Goal: Information Seeking & Learning: Find specific fact

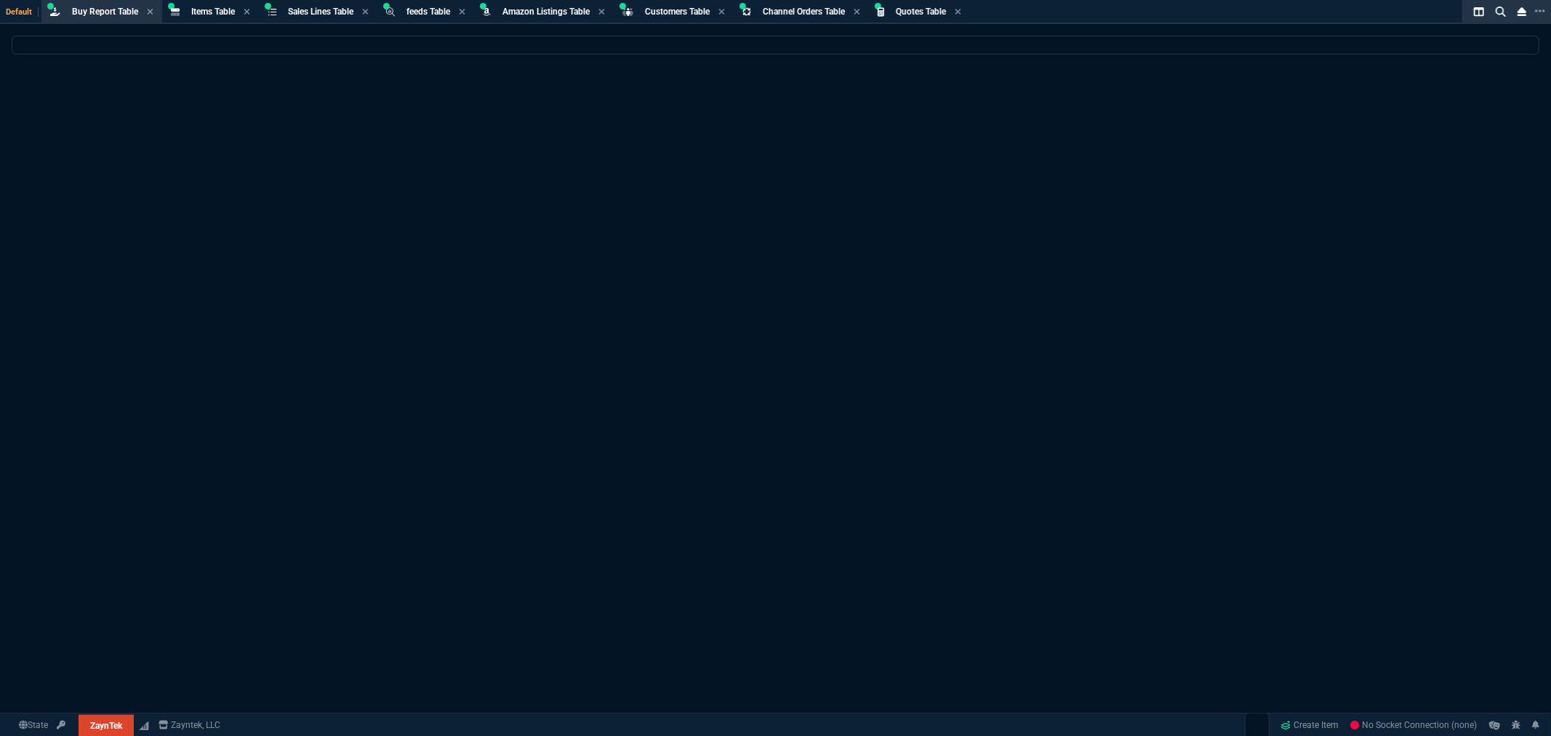
select select "8: NEPT"
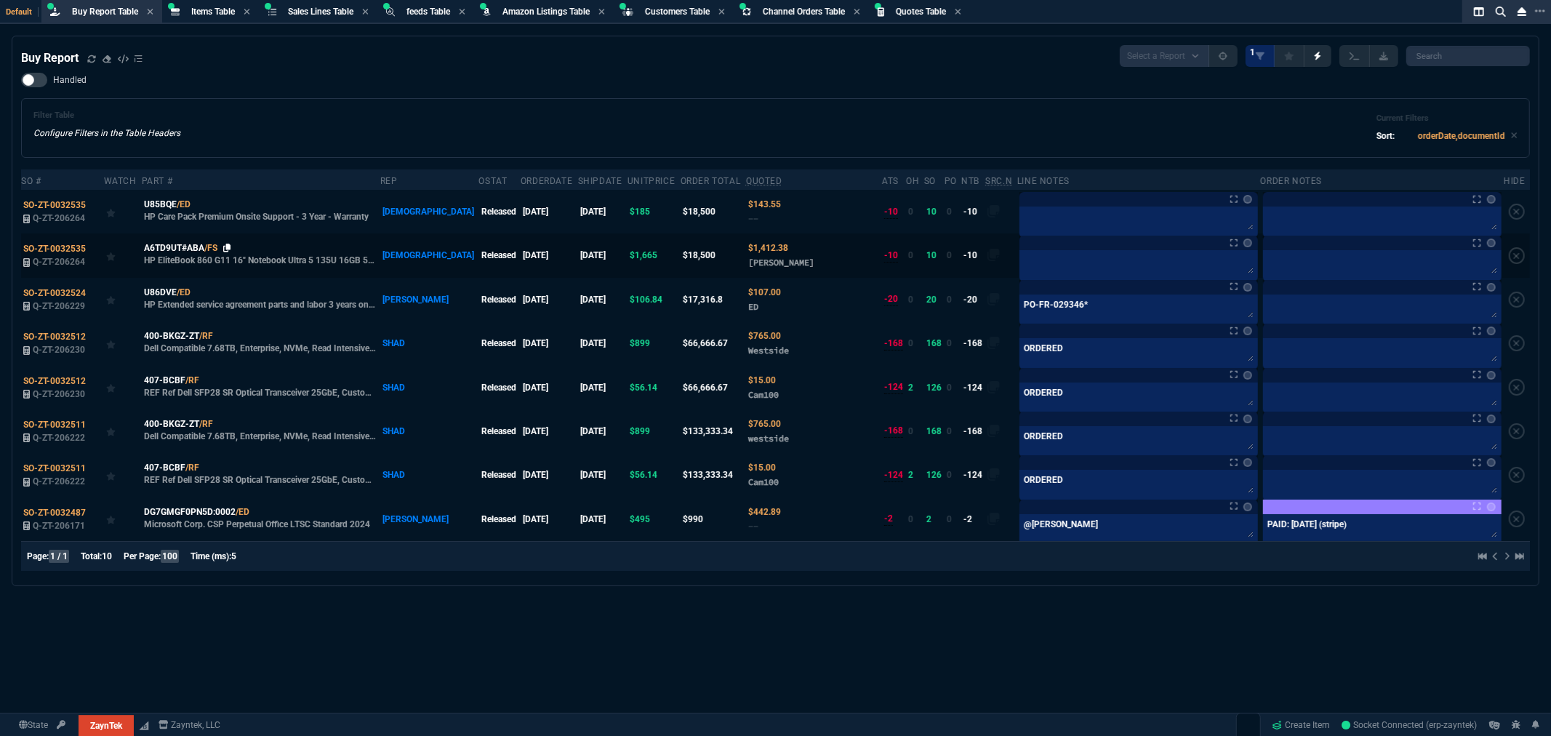
click at [231, 247] on icon at bounding box center [227, 248] width 8 height 9
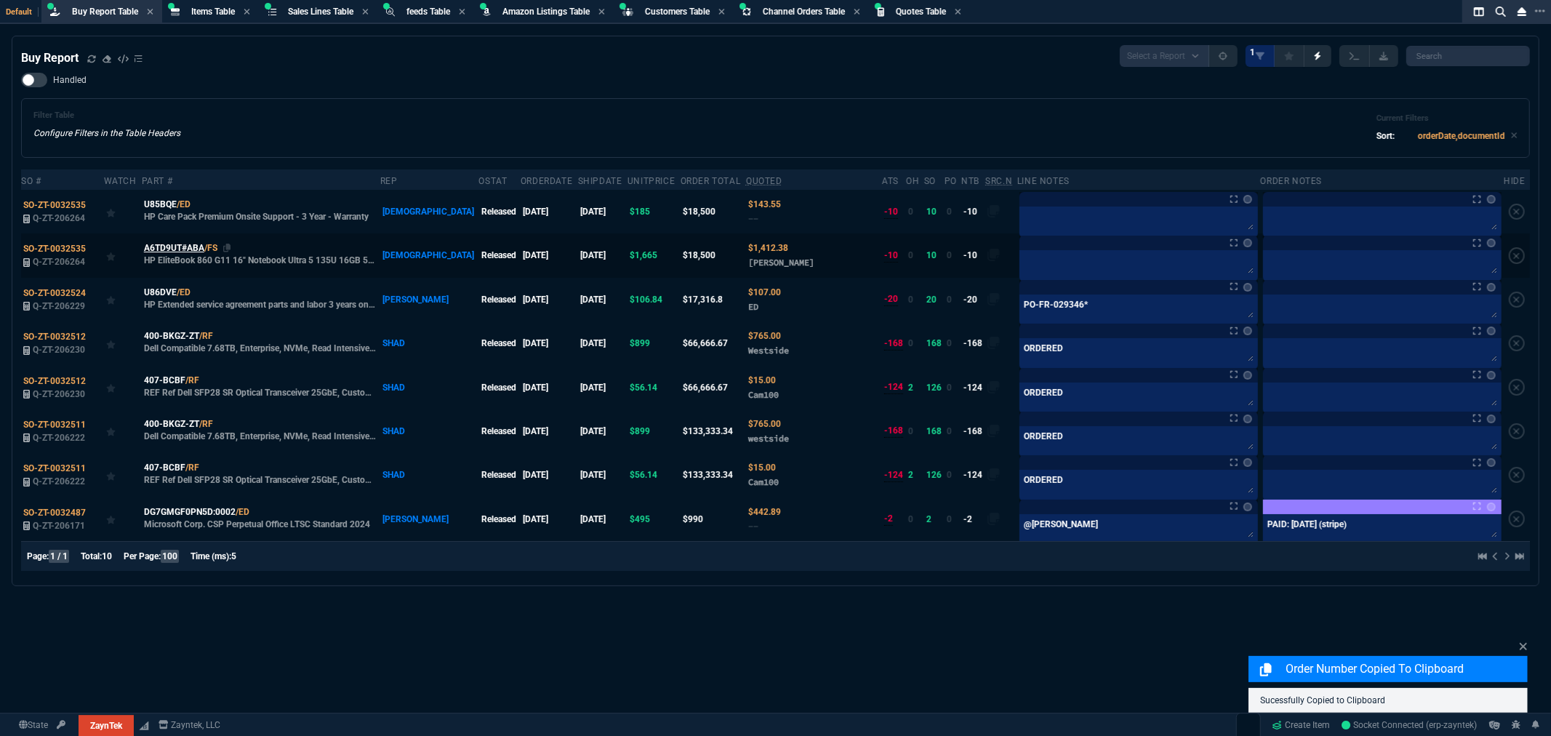
click at [161, 249] on span "A6TD9UT#ABA" at bounding box center [174, 247] width 60 height 13
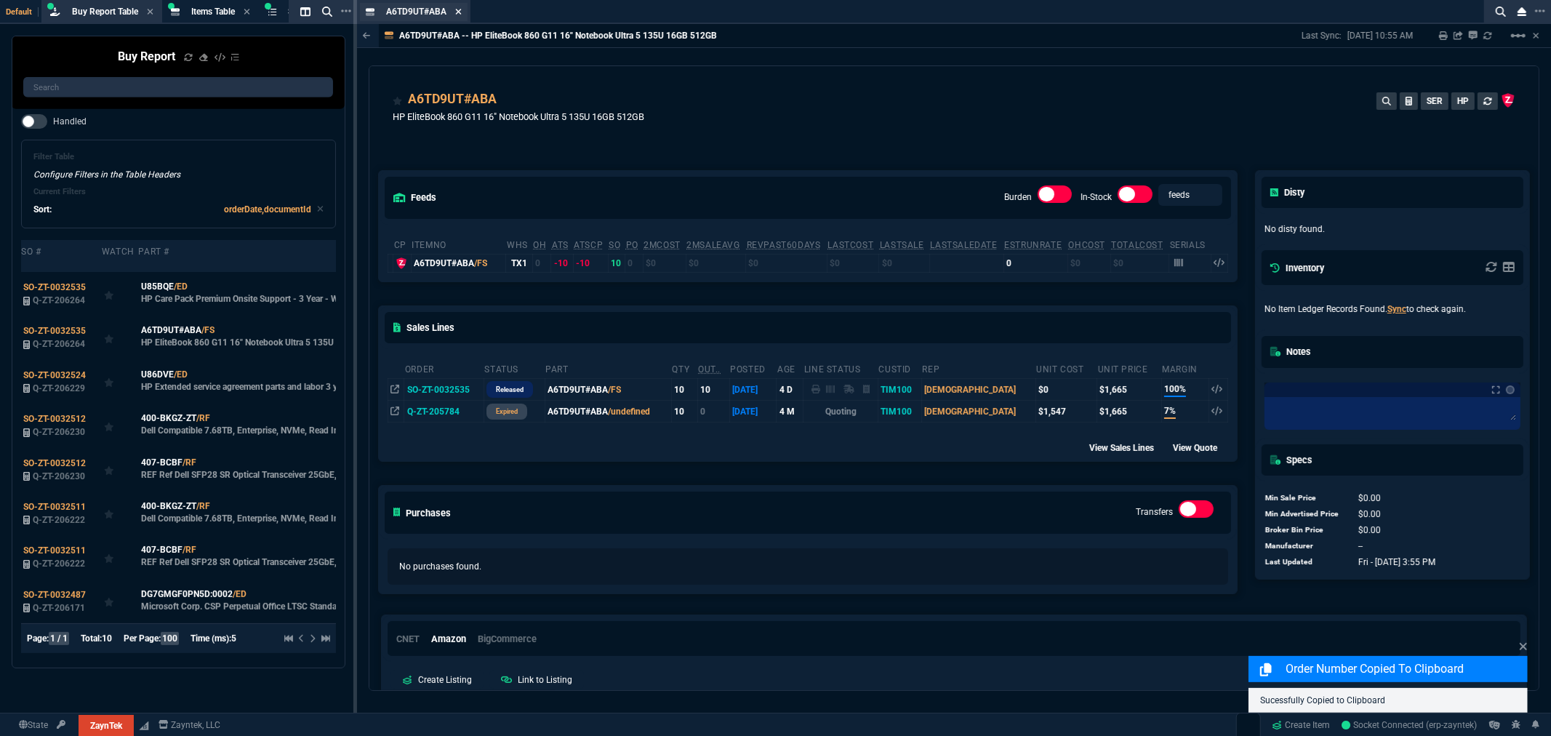
click at [459, 12] on icon at bounding box center [458, 11] width 7 height 9
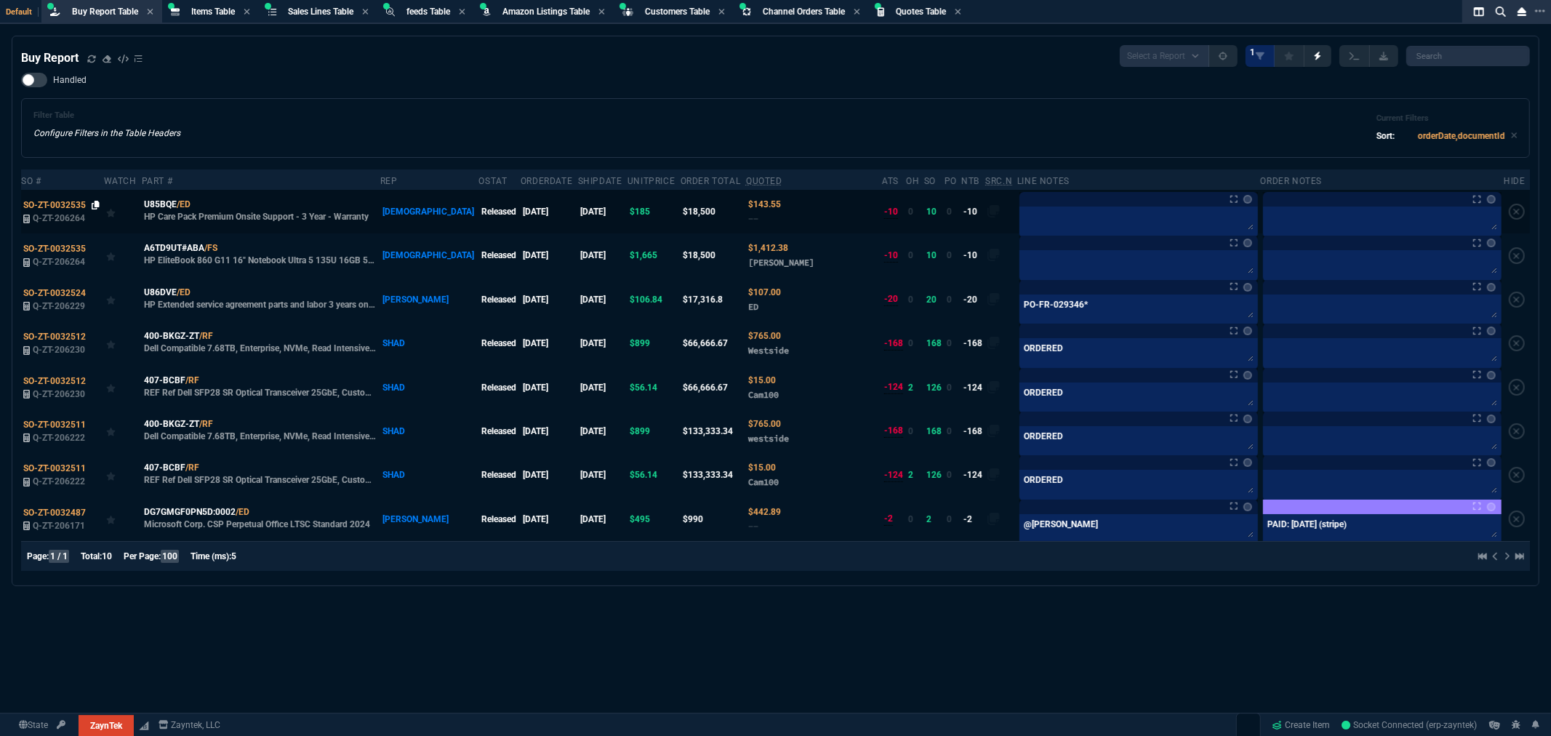
click at [93, 204] on icon at bounding box center [96, 205] width 8 height 9
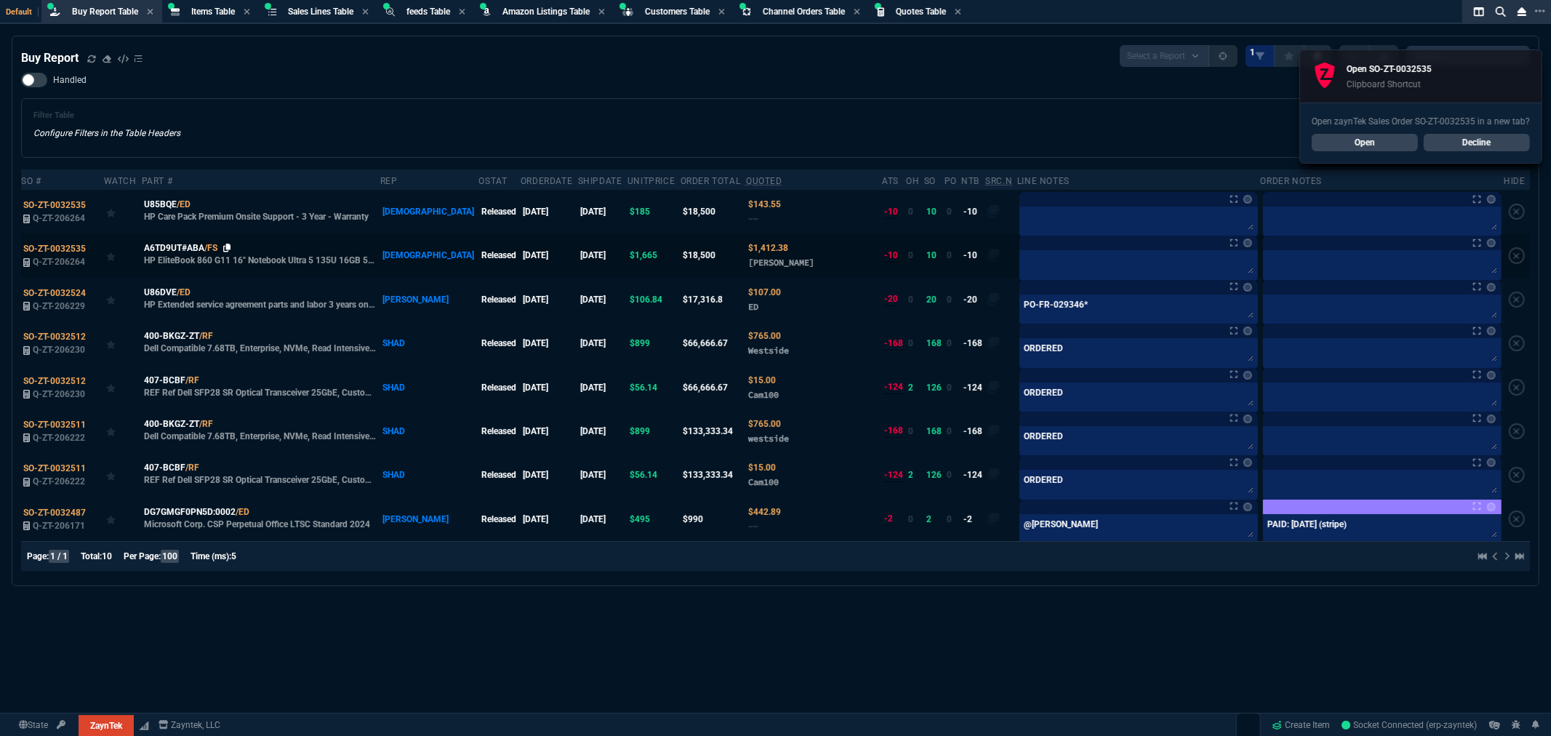
click at [231, 248] on icon at bounding box center [227, 248] width 8 height 9
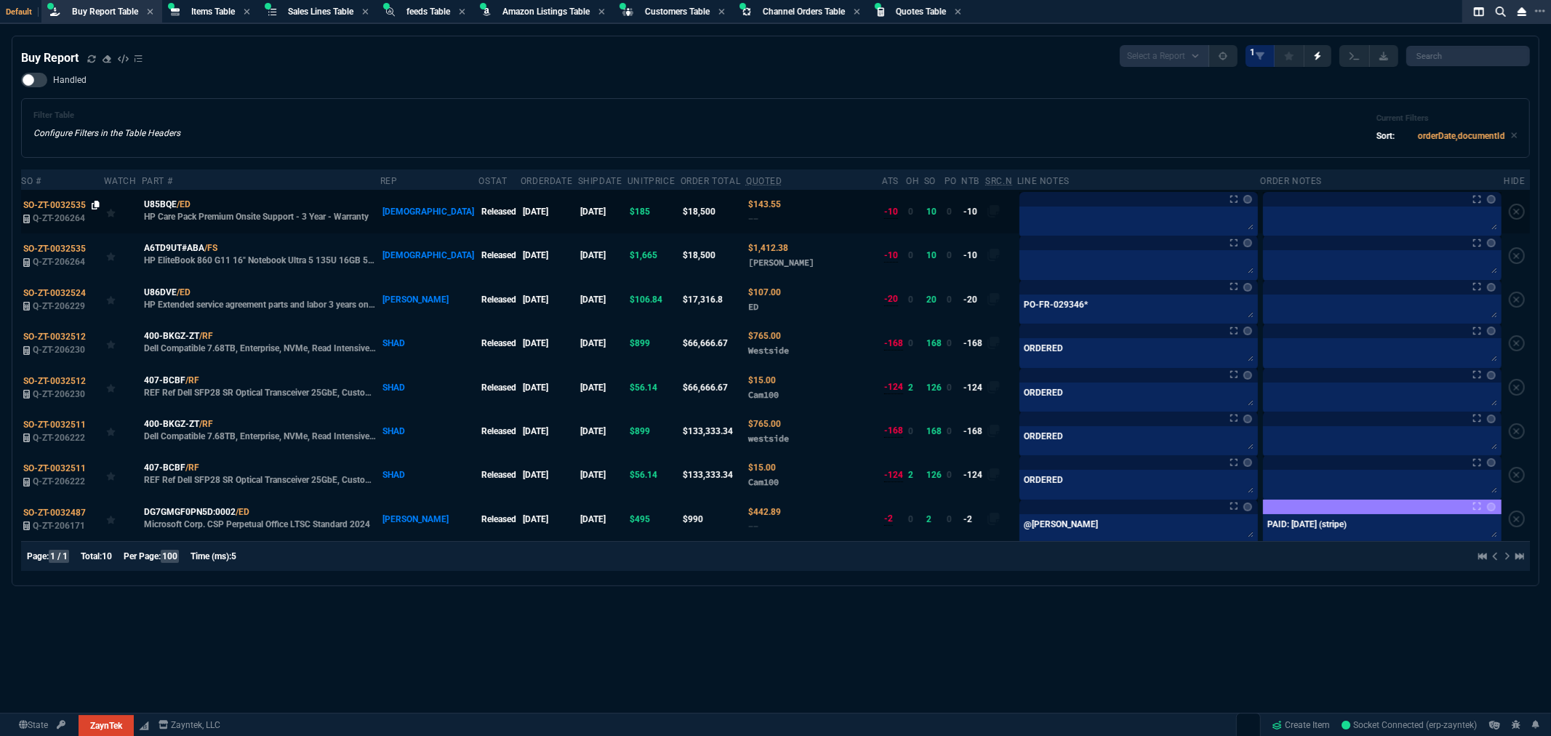
click at [95, 201] on icon at bounding box center [96, 205] width 8 height 9
click at [761, 84] on div "Handled Filter Table Configure Filters in the Table Headers Current Filters Sor…" at bounding box center [775, 115] width 1509 height 85
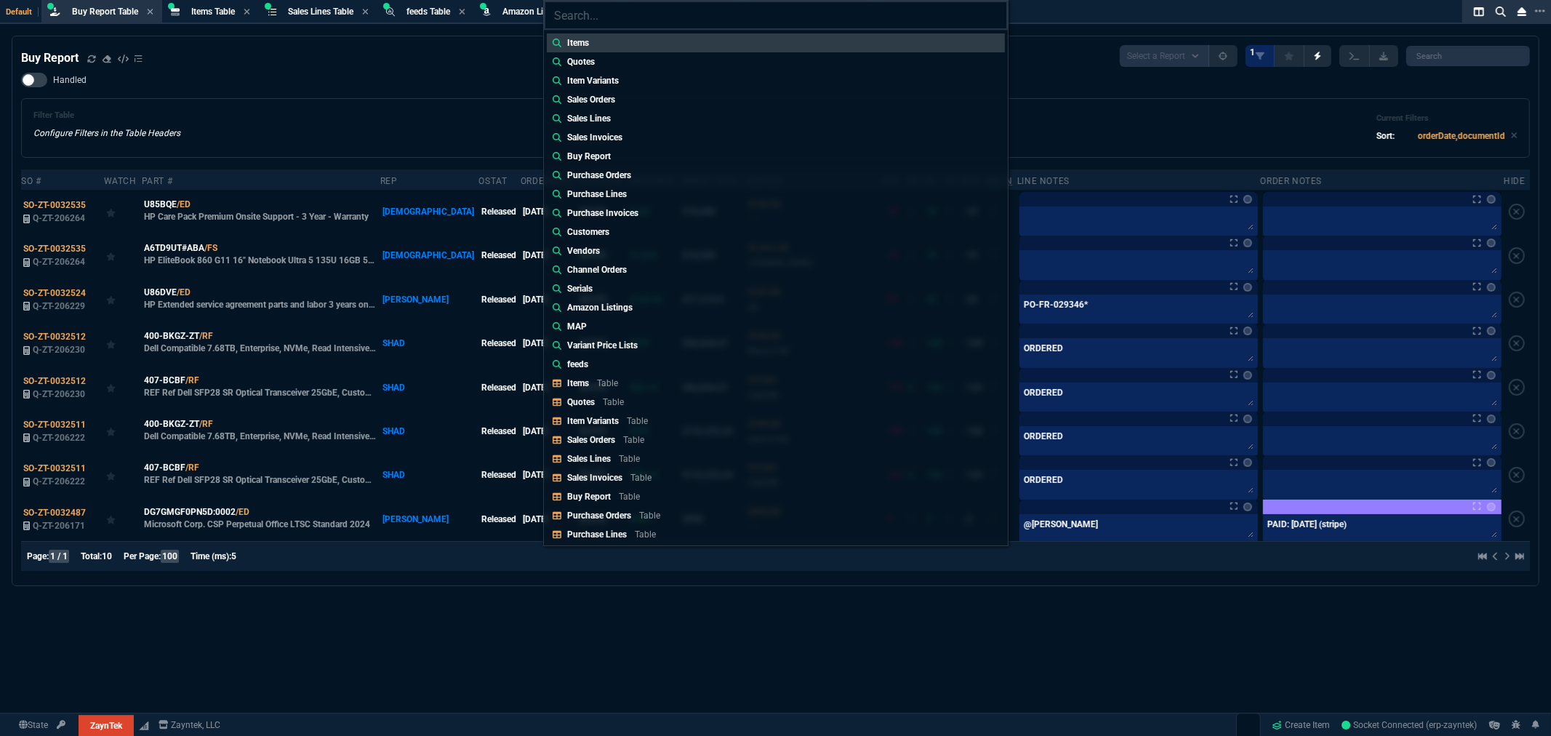
click at [663, 24] on input "search" at bounding box center [776, 15] width 464 height 29
click at [587, 400] on p "Quotes" at bounding box center [581, 402] width 28 height 10
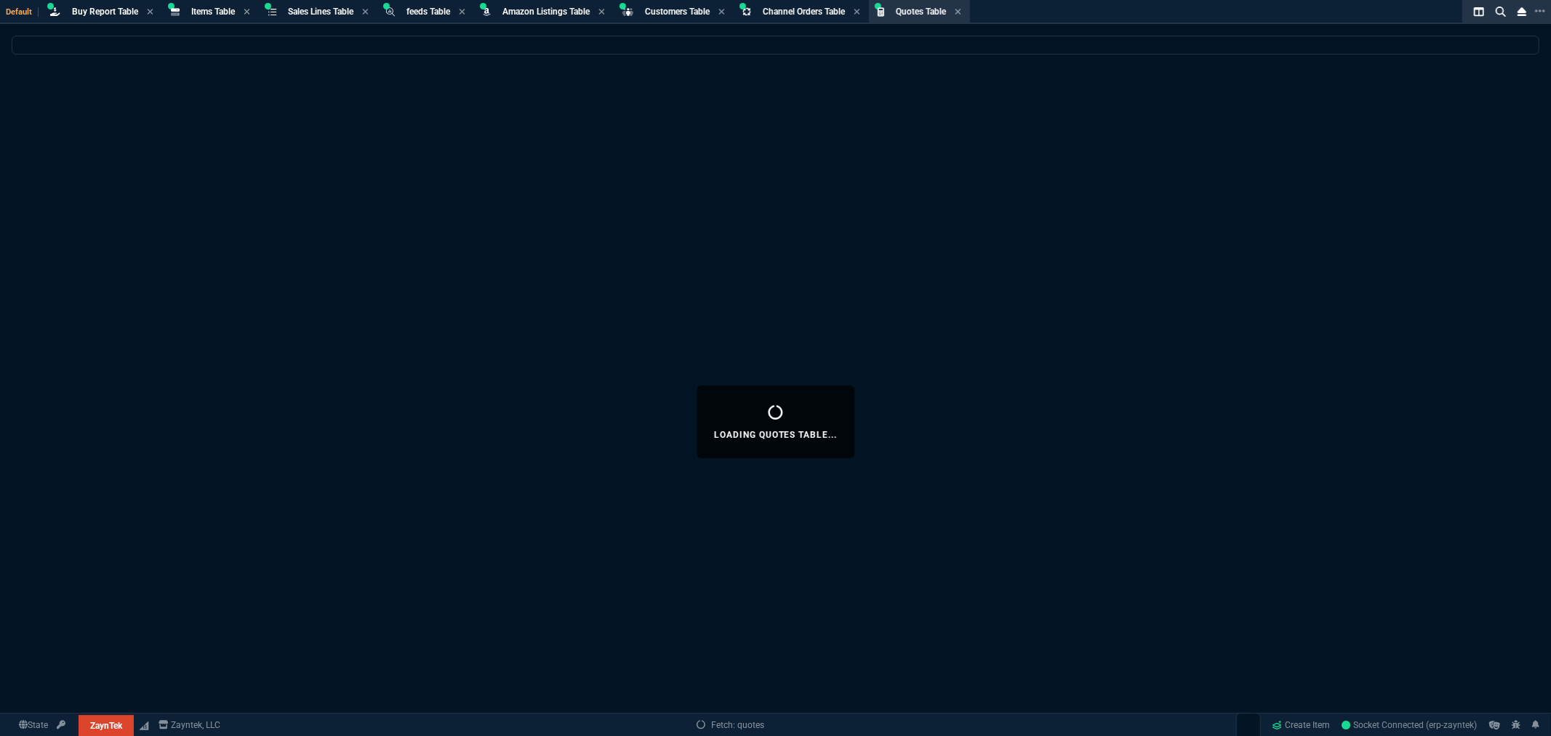
select select
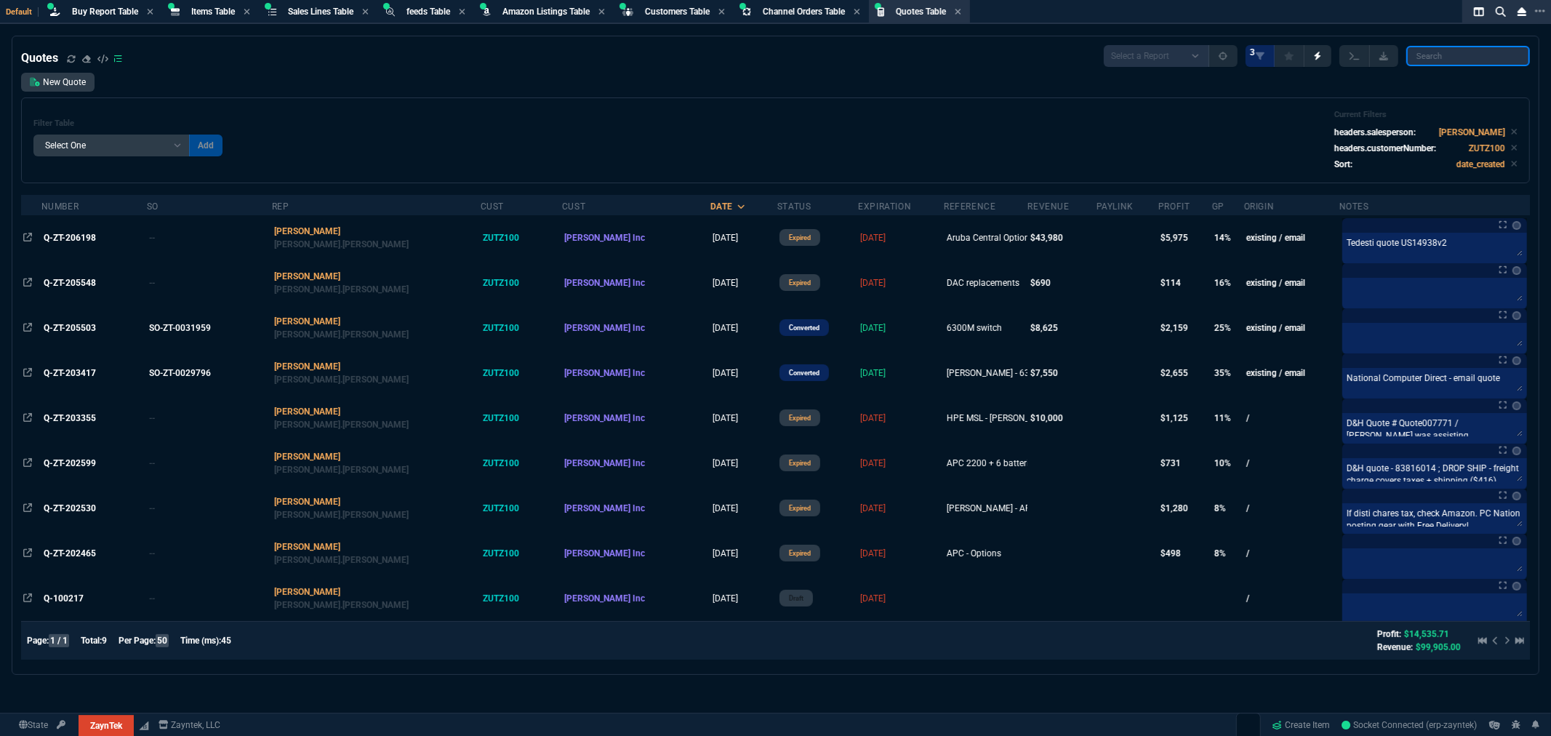
click at [1449, 60] on input "search" at bounding box center [1469, 56] width 124 height 20
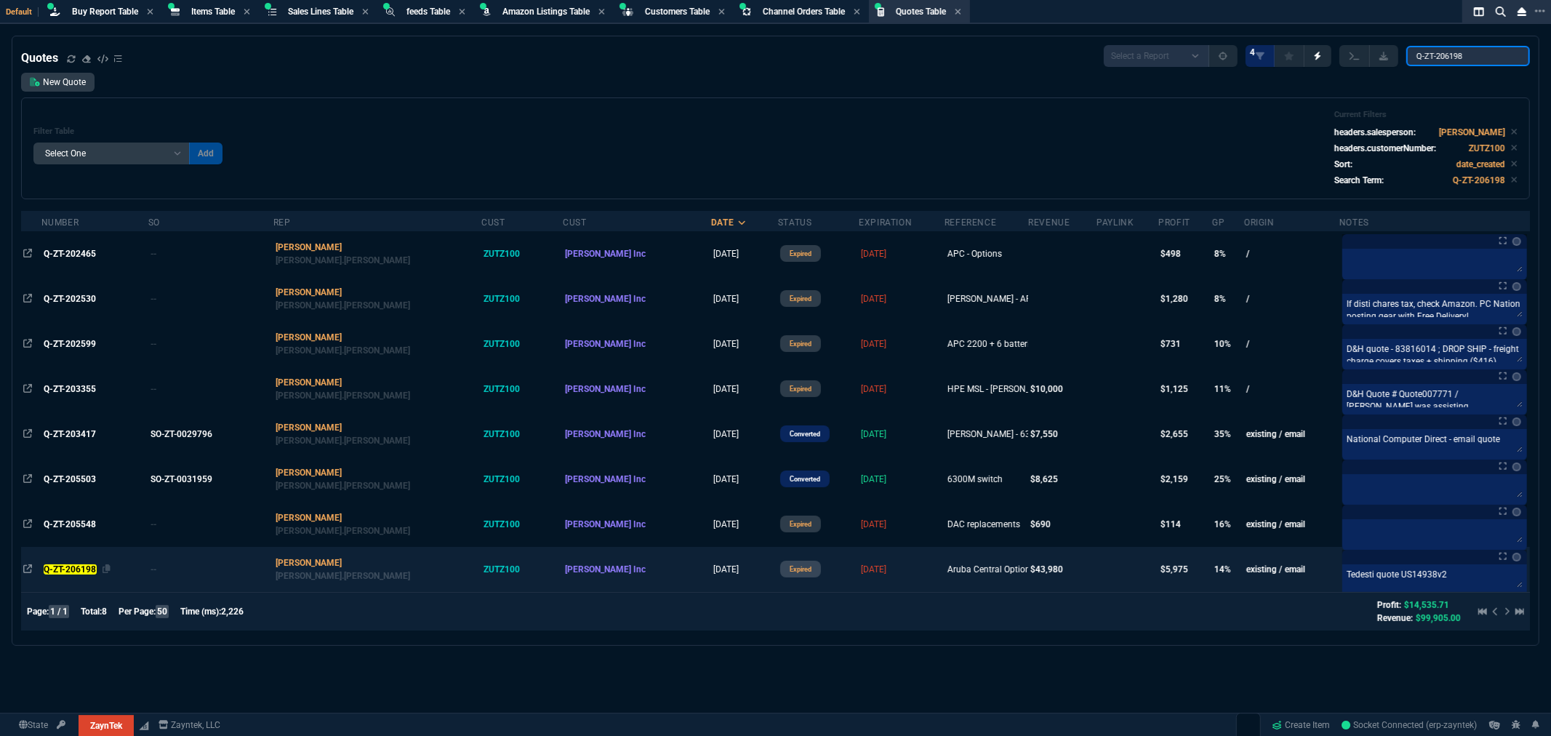
type input "Q-ZT-206198"
click at [84, 572] on mark "Q-ZT-206198" at bounding box center [70, 569] width 53 height 10
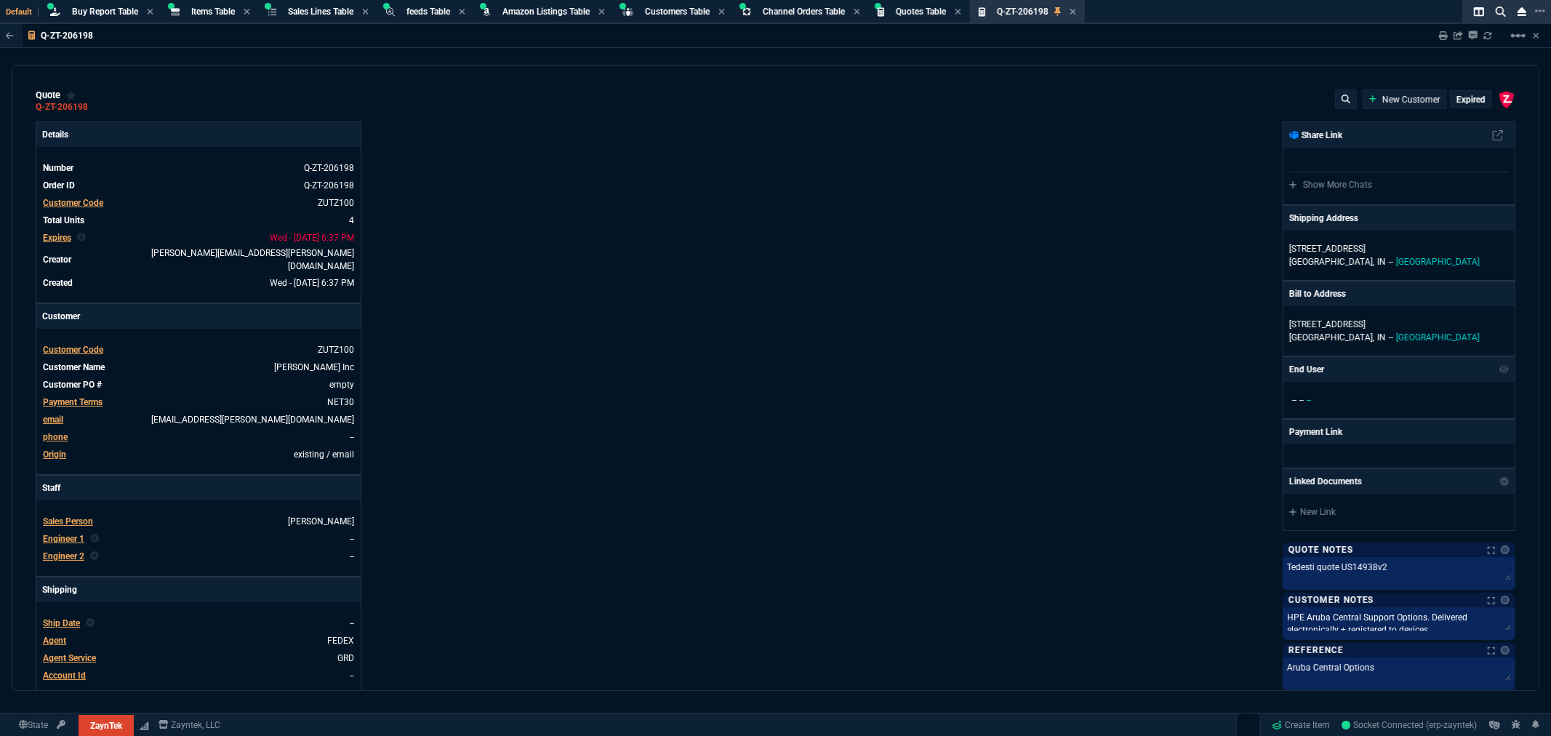
type input "15"
type input "1264"
type input "20"
type input "2714"
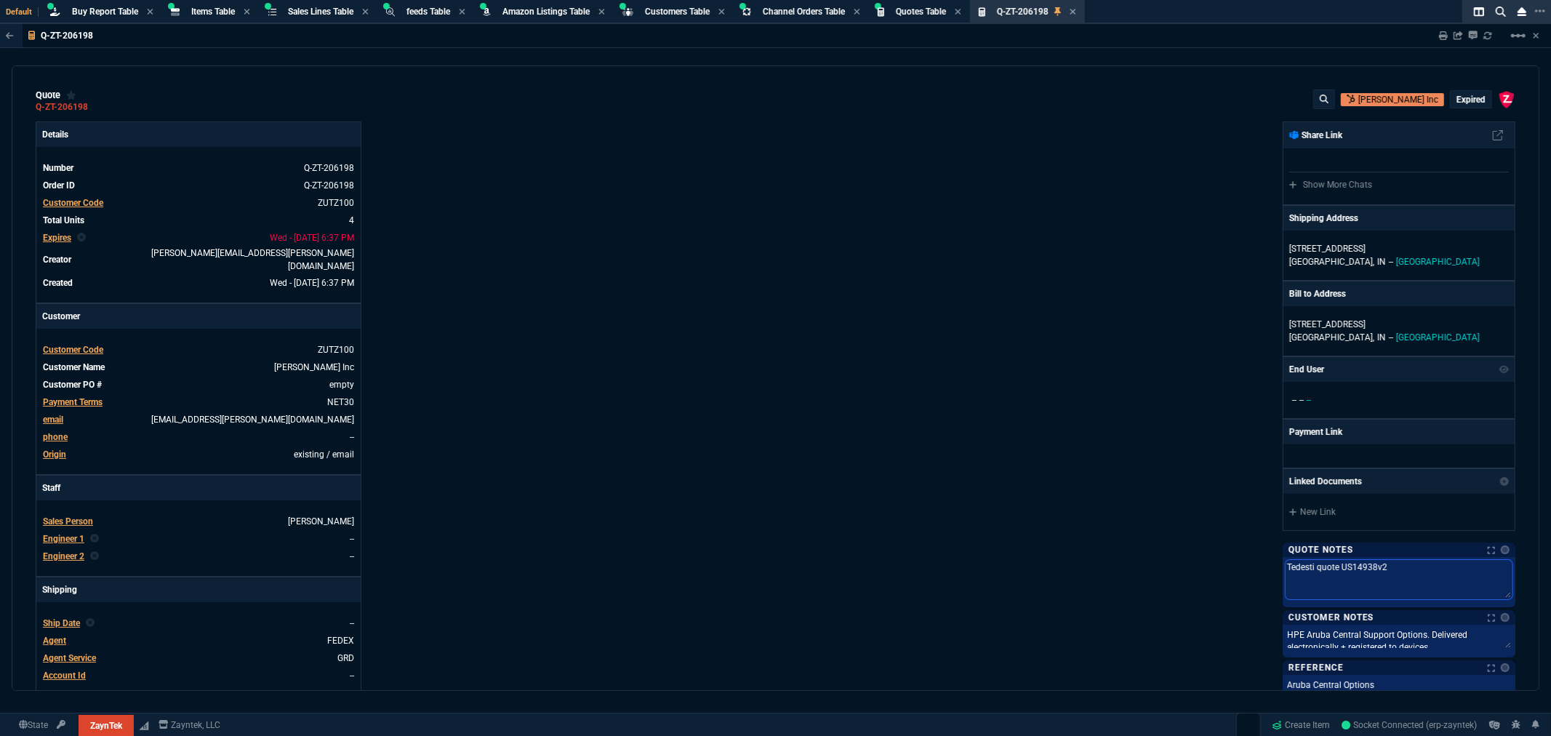
drag, startPoint x: 1380, startPoint y: 568, endPoint x: 1335, endPoint y: 571, distance: 45.2
click at [1335, 571] on textarea "Tedesti quote US14938v2" at bounding box center [1399, 579] width 227 height 39
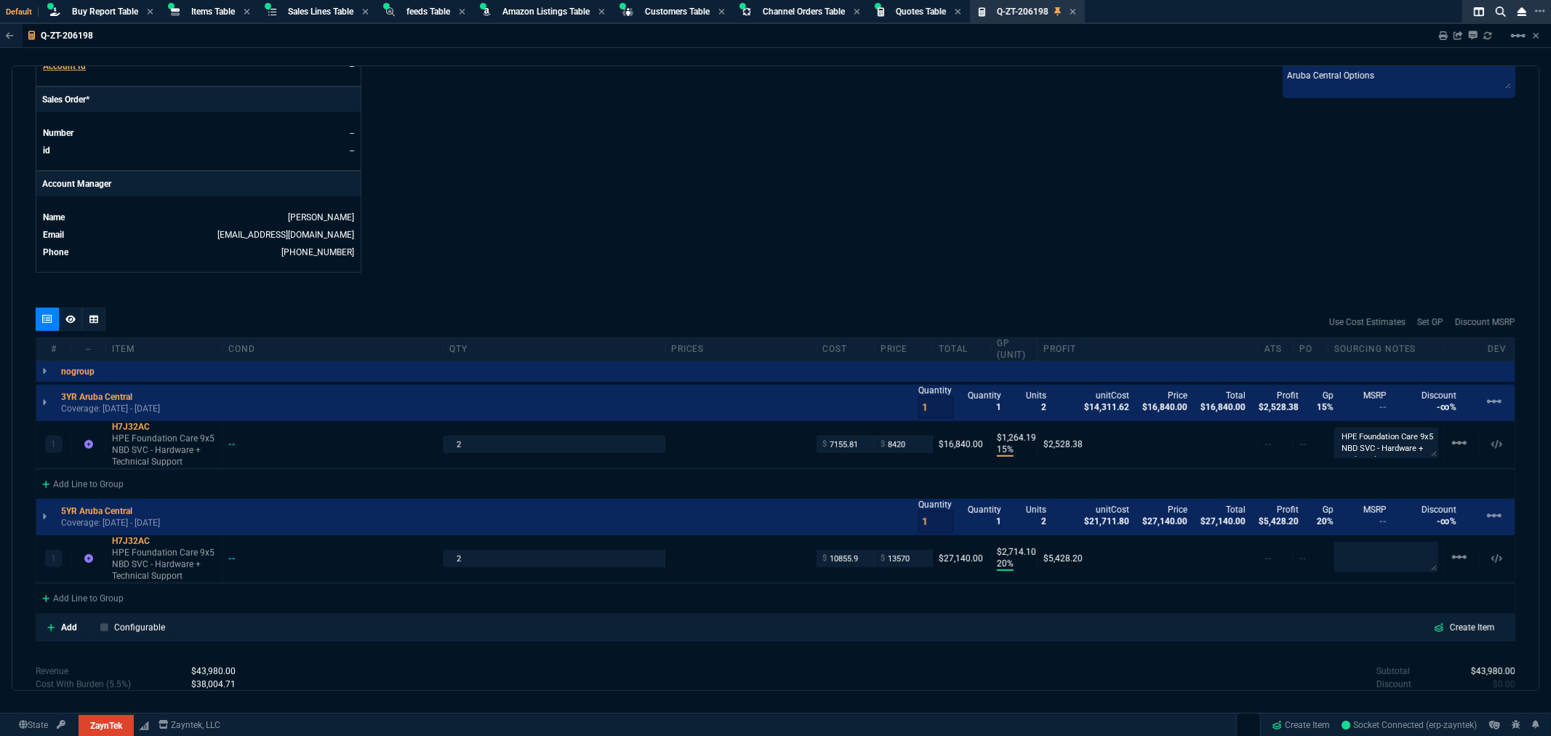
scroll to position [740, 0]
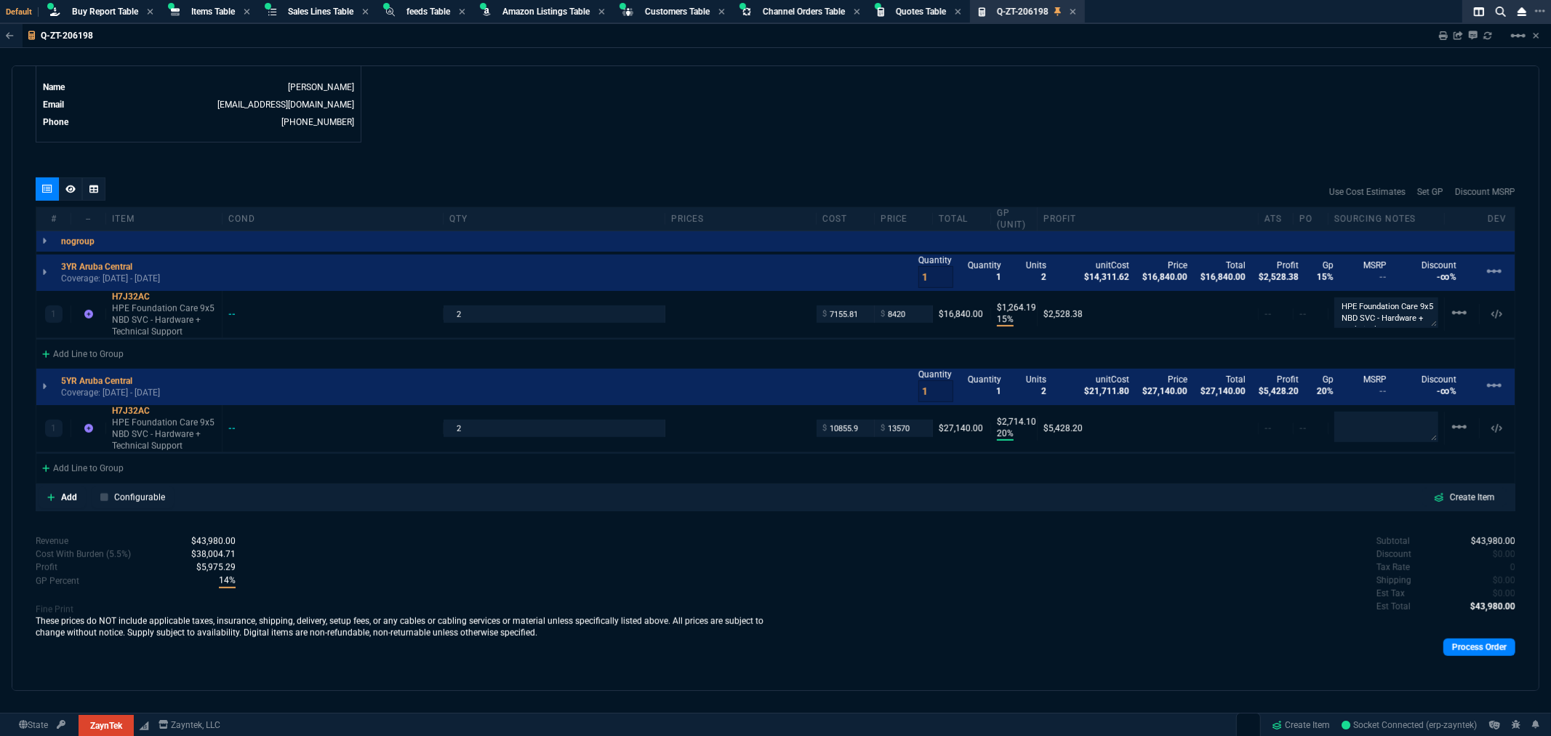
click at [708, 177] on div "Use Cost Estimates Set GP Discount MSRP" at bounding box center [776, 191] width 1480 height 29
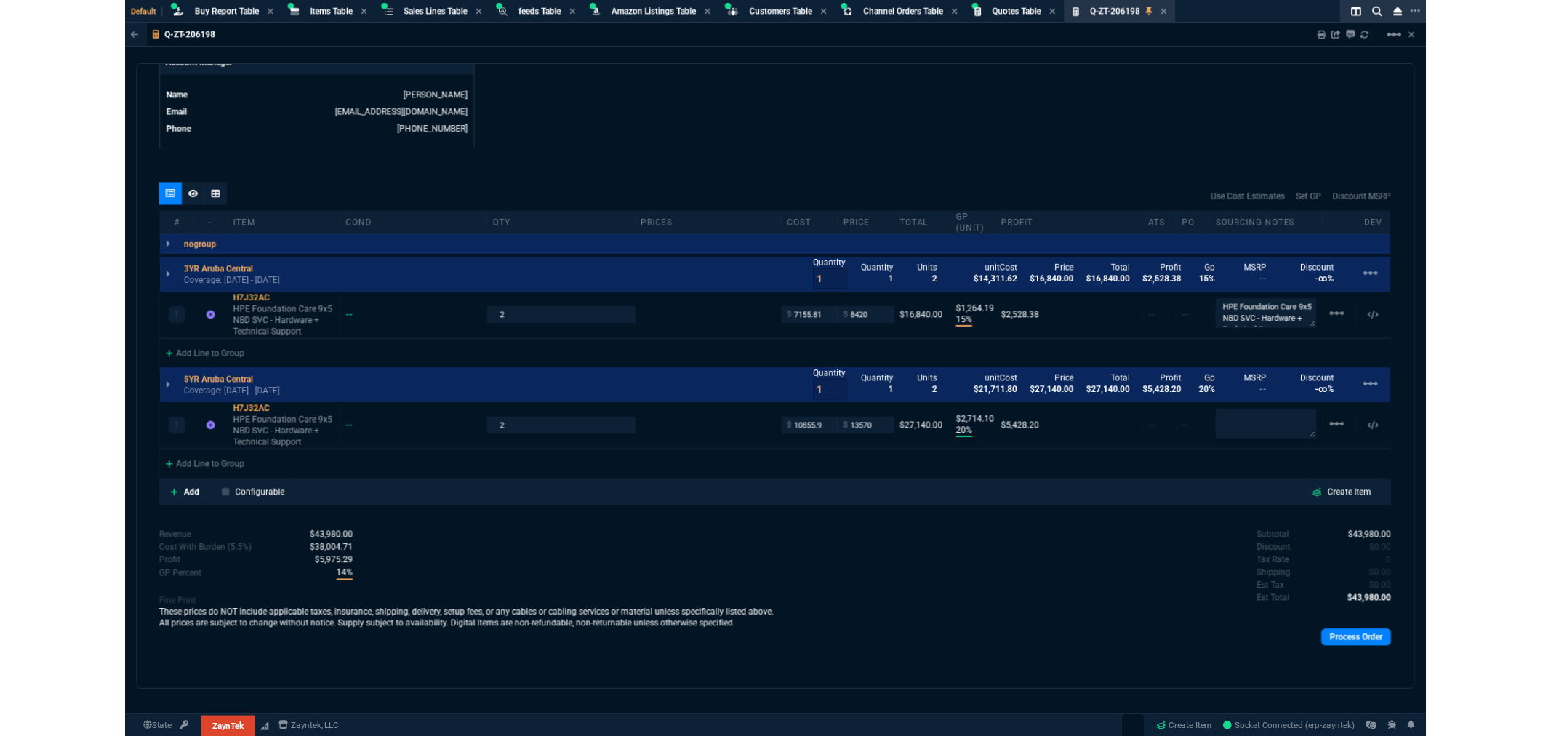
scroll to position [713, 0]
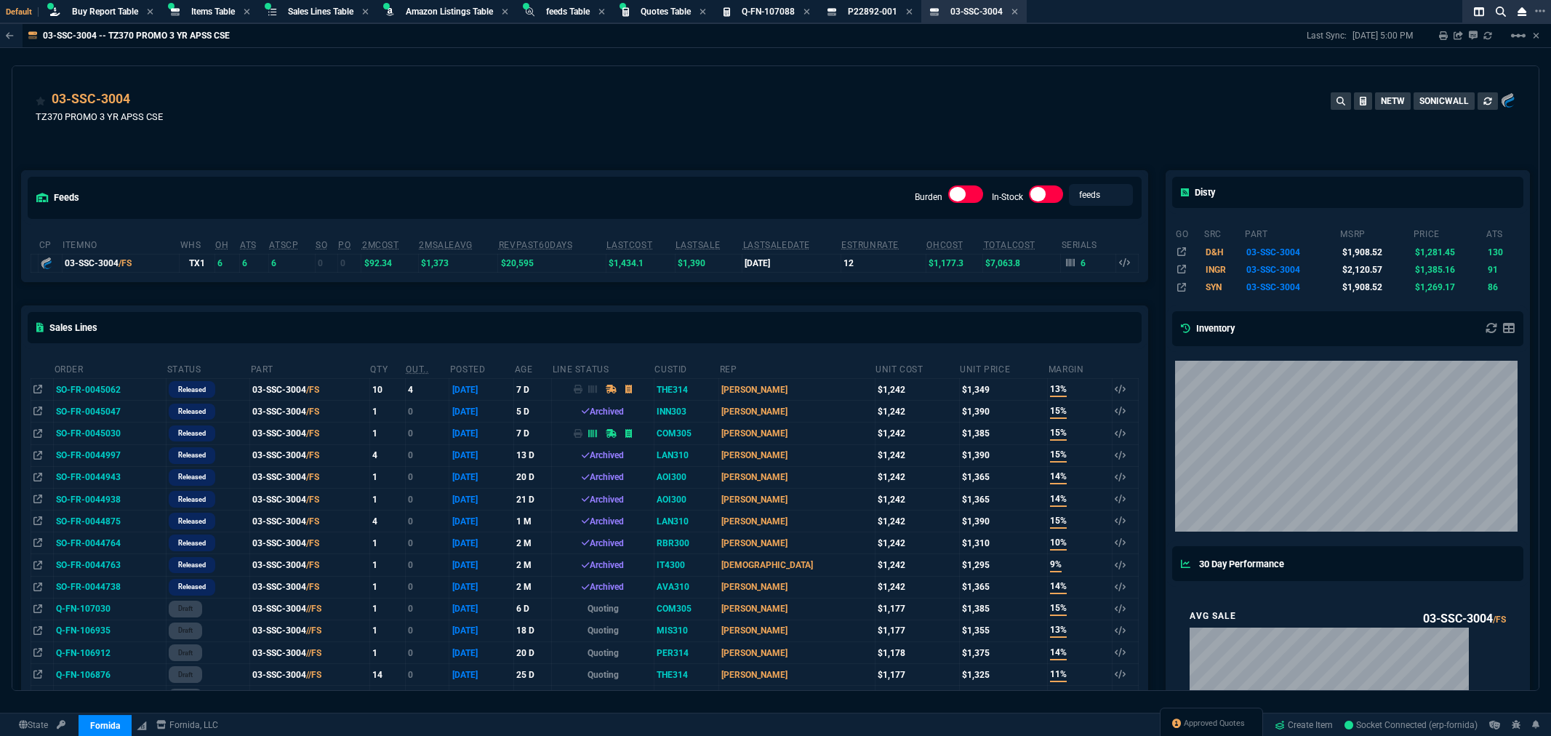
select select "8: NEPT"
click at [808, 172] on div "feeds Burden In-Stock feeds prices" at bounding box center [585, 197] width 1126 height 53
click at [849, 135] on div "03-SSC-3004 TZ370 PROMO 3 YR APSS CSE NETW SONICWALL" at bounding box center [776, 115] width 1480 height 52
click at [204, 15] on span "Items Table" at bounding box center [213, 12] width 44 height 10
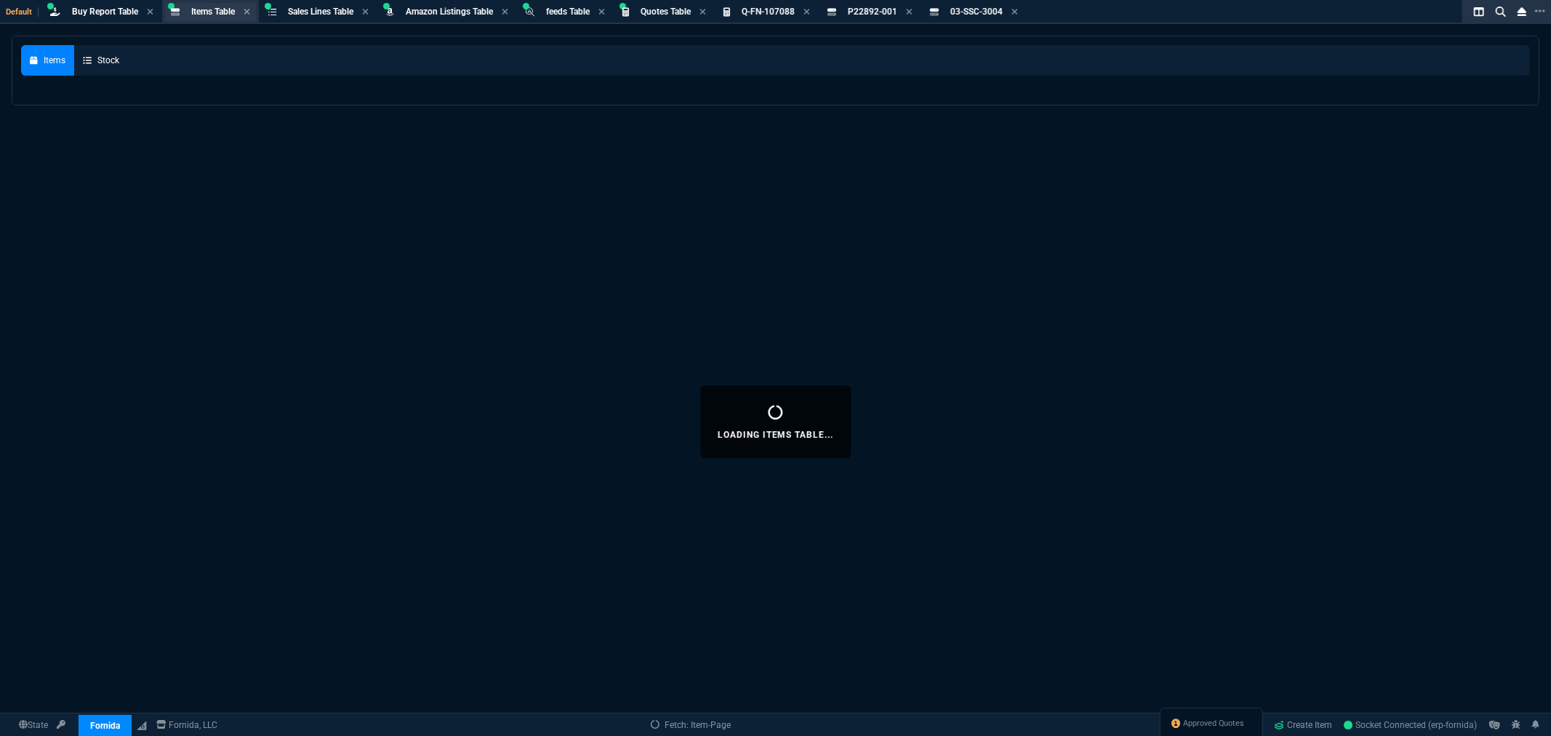
select select
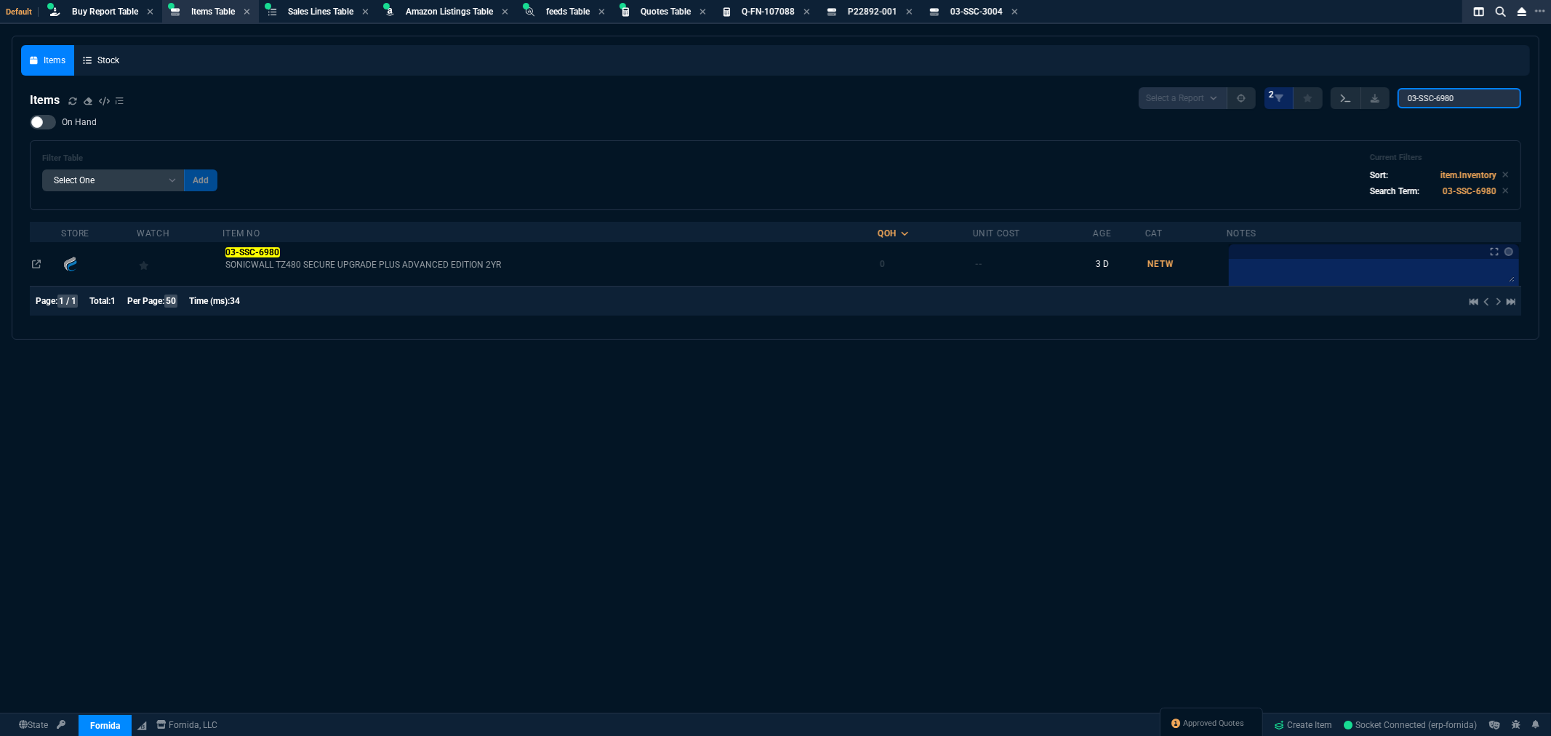
drag, startPoint x: 1478, startPoint y: 98, endPoint x: 1363, endPoint y: 97, distance: 114.9
click at [1363, 97] on div "Select a Report NEW QUERY 2 03-SSC-6980" at bounding box center [1330, 98] width 383 height 22
paste input "A6TD9UT#ABA"
type input "A6TD9UT#ABA"
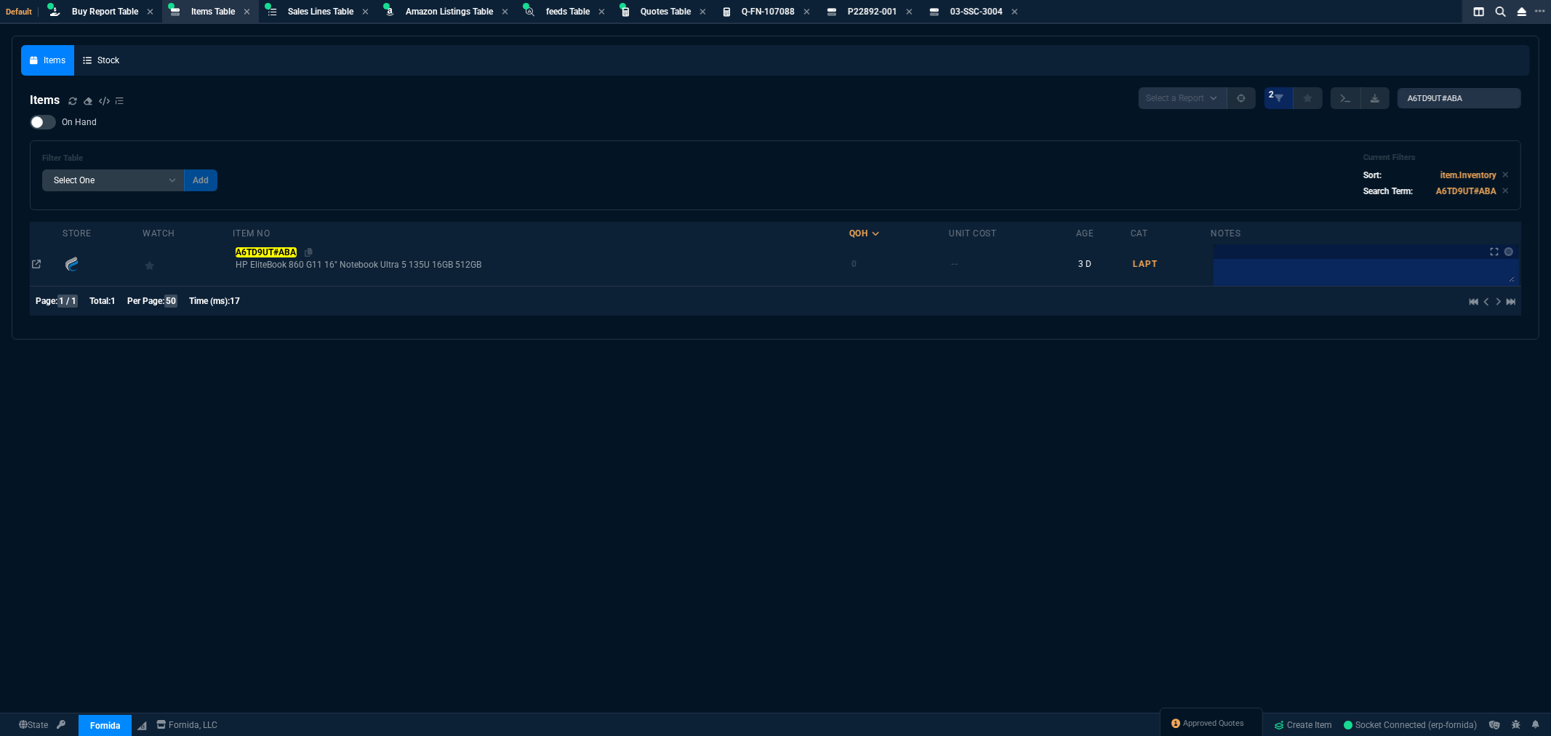
click at [267, 249] on mark "A6TD9UT#ABA" at bounding box center [266, 252] width 61 height 10
